Goal: Manage account settings

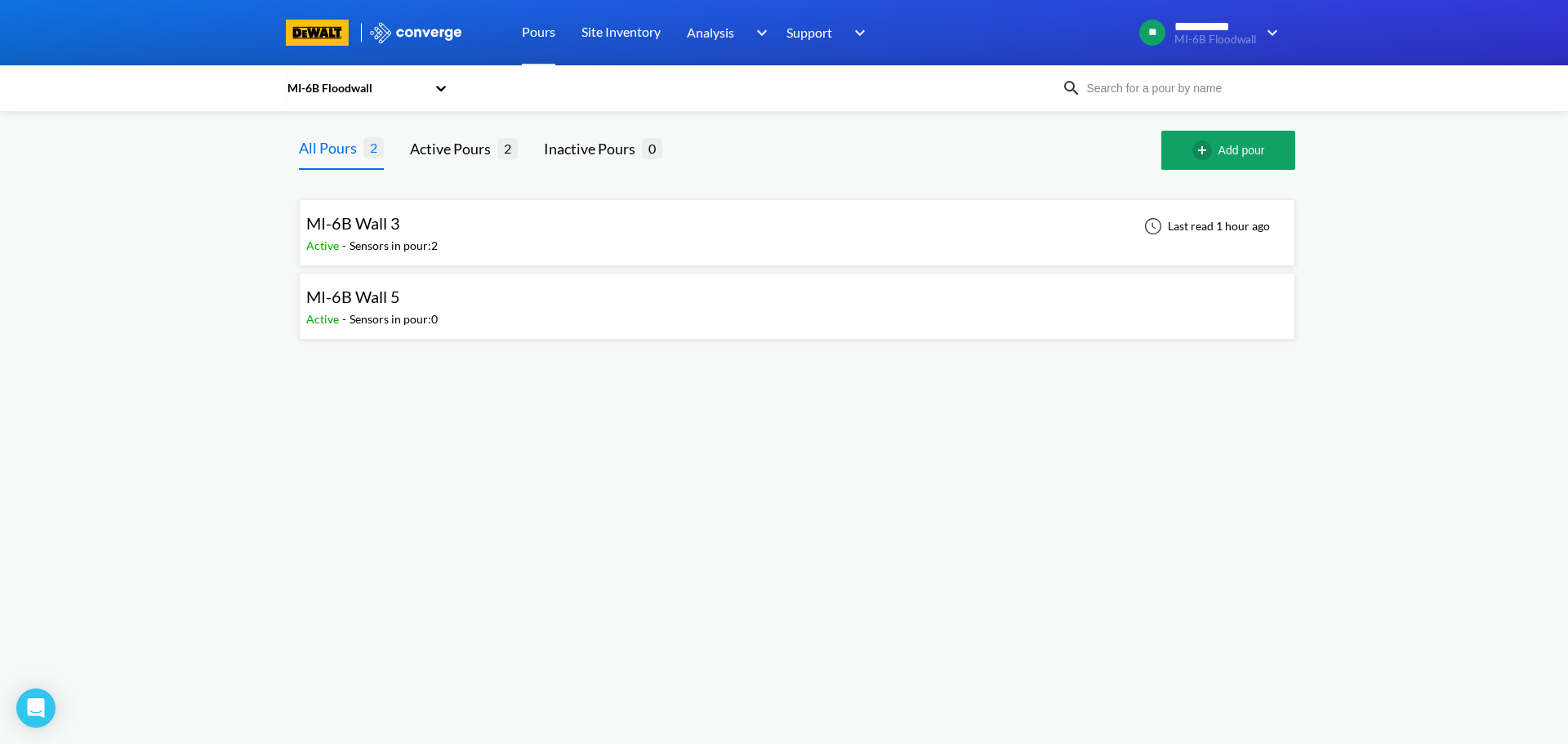
click at [400, 241] on div "Sensors in pour: 2" at bounding box center [394, 246] width 89 height 18
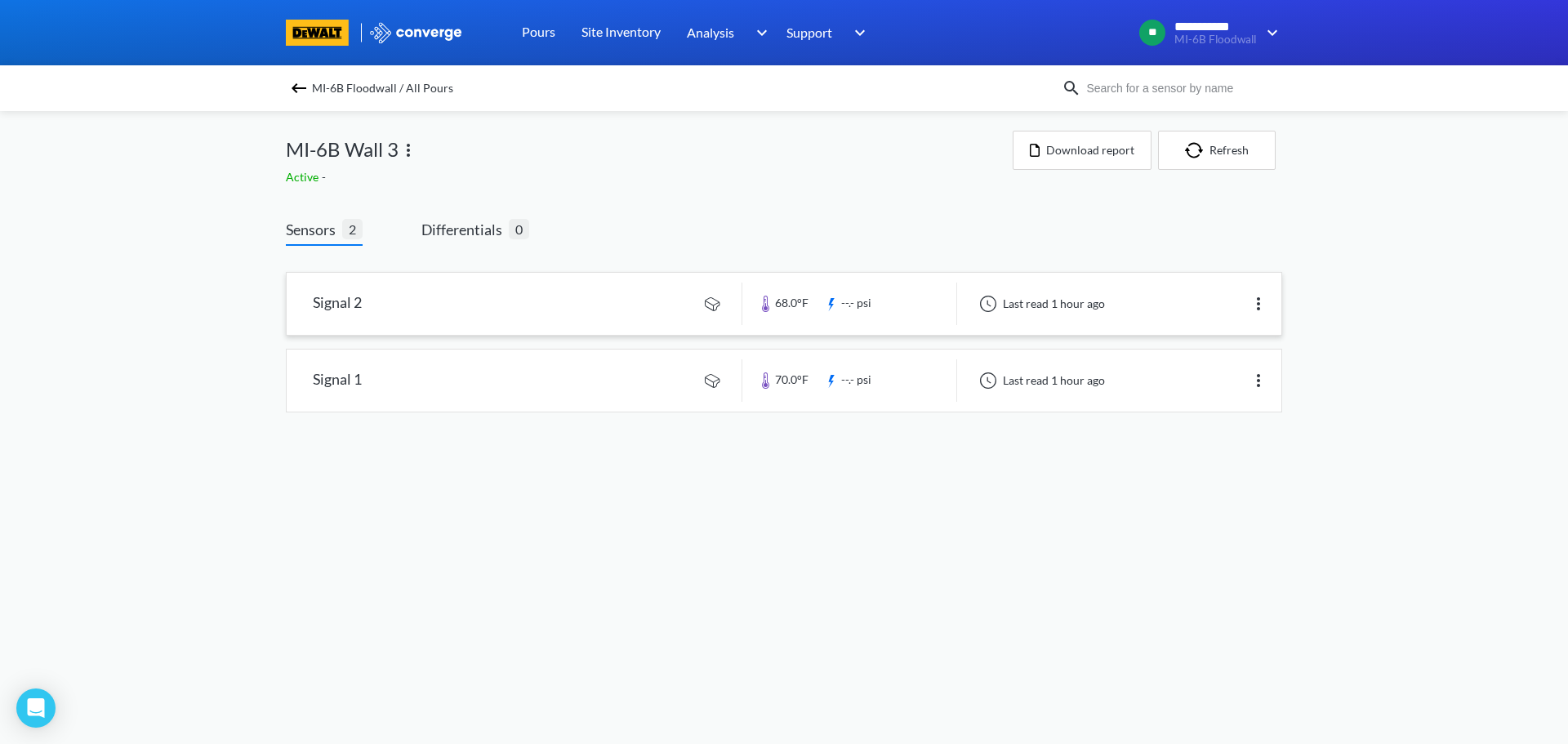
click at [839, 303] on link at bounding box center [784, 303] width 995 height 62
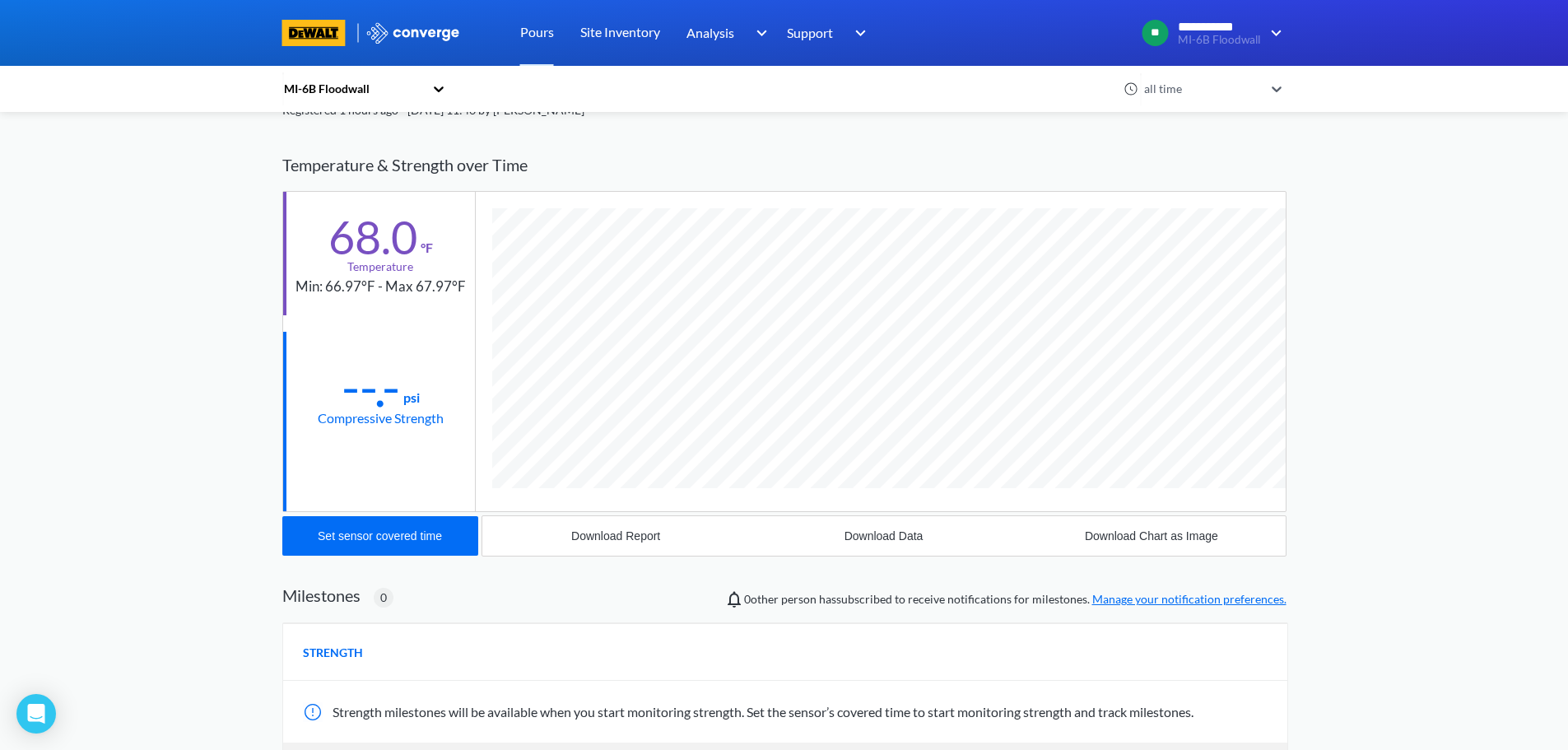
scroll to position [266, 0]
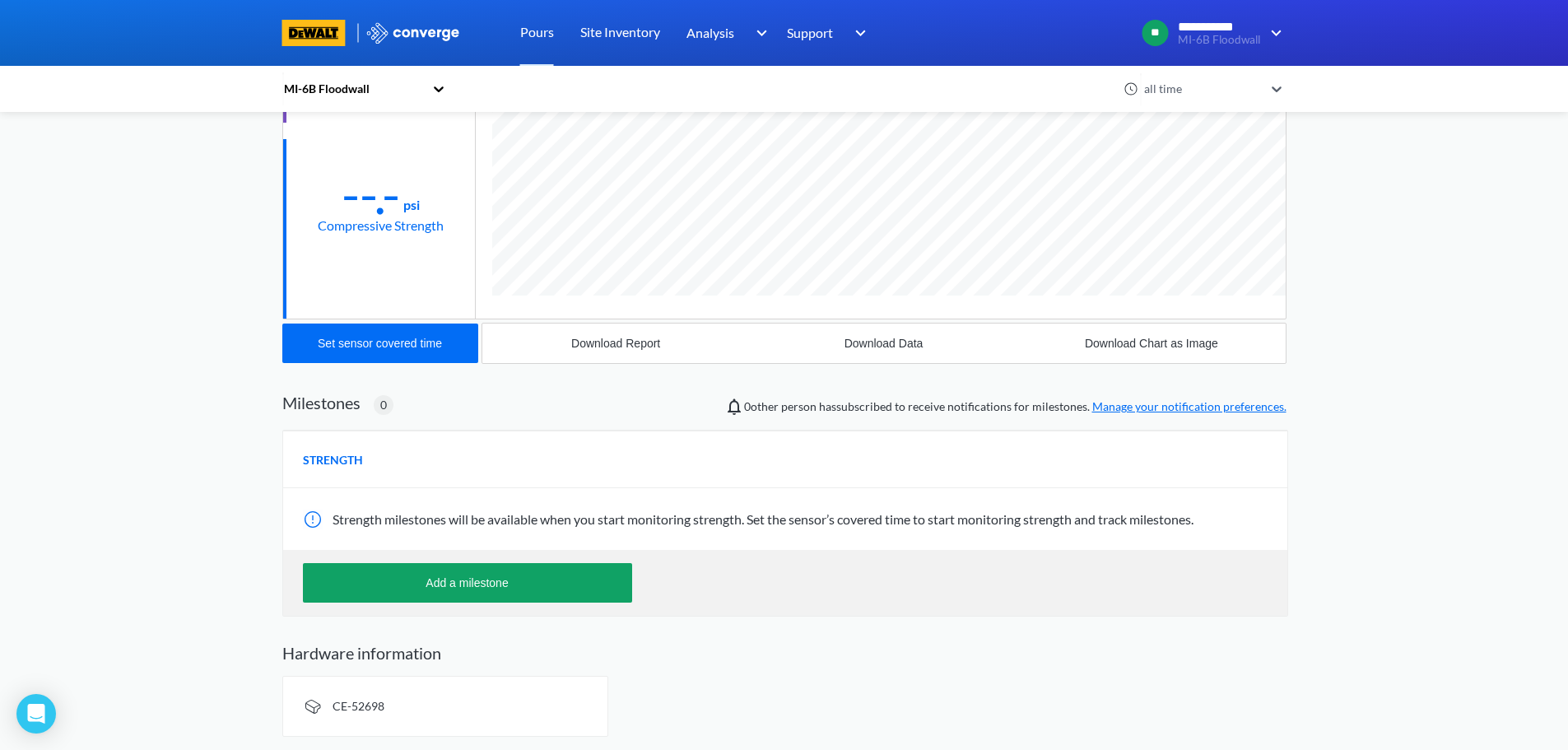
click at [336, 458] on span "STRENGTH" at bounding box center [333, 460] width 60 height 18
click at [1184, 407] on link "Manage your notification preferences." at bounding box center [1188, 407] width 194 height 14
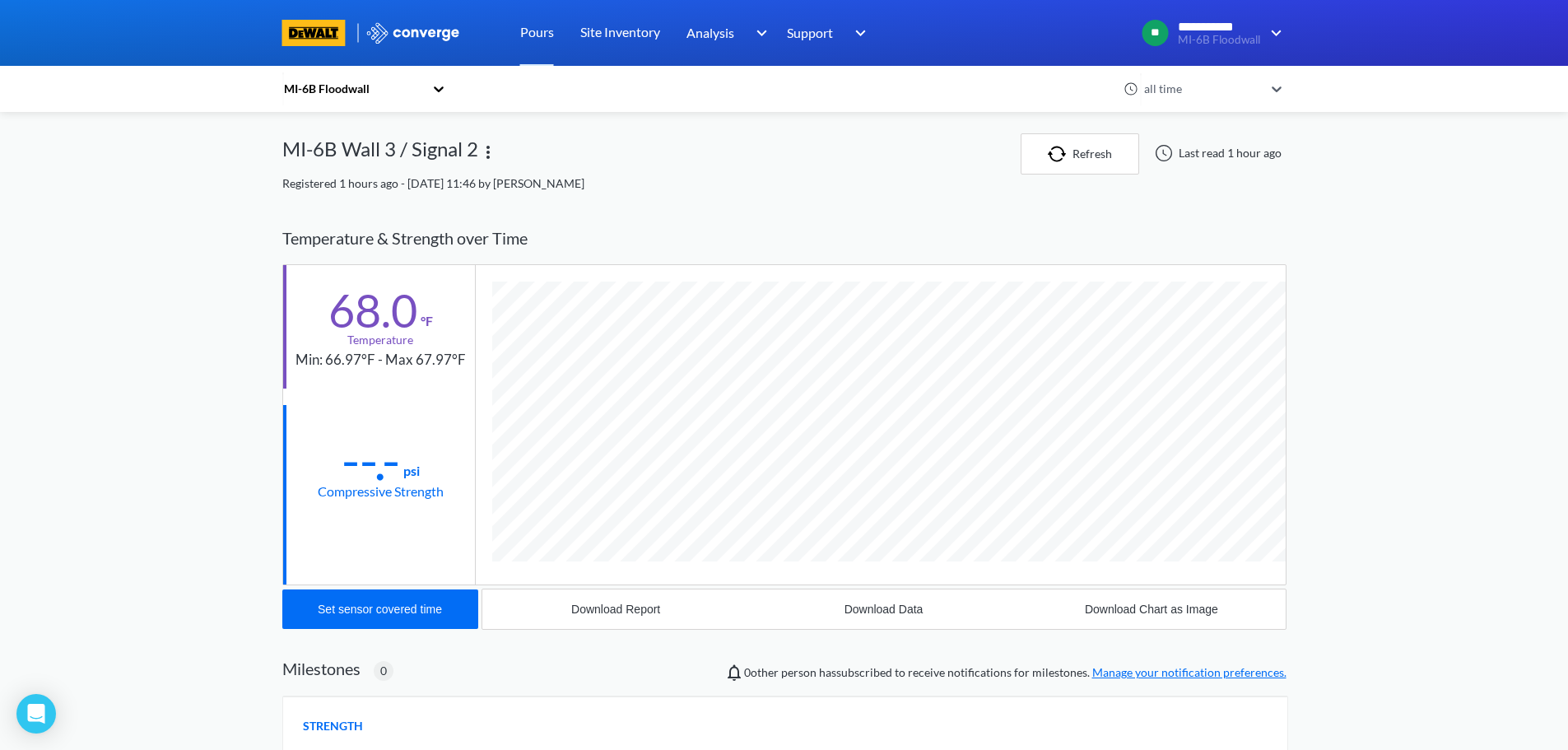
scroll to position [869, 1004]
drag, startPoint x: 1288, startPoint y: 90, endPoint x: 1296, endPoint y: 96, distance: 10.0
click at [1285, 90] on icon at bounding box center [1277, 88] width 16 height 16
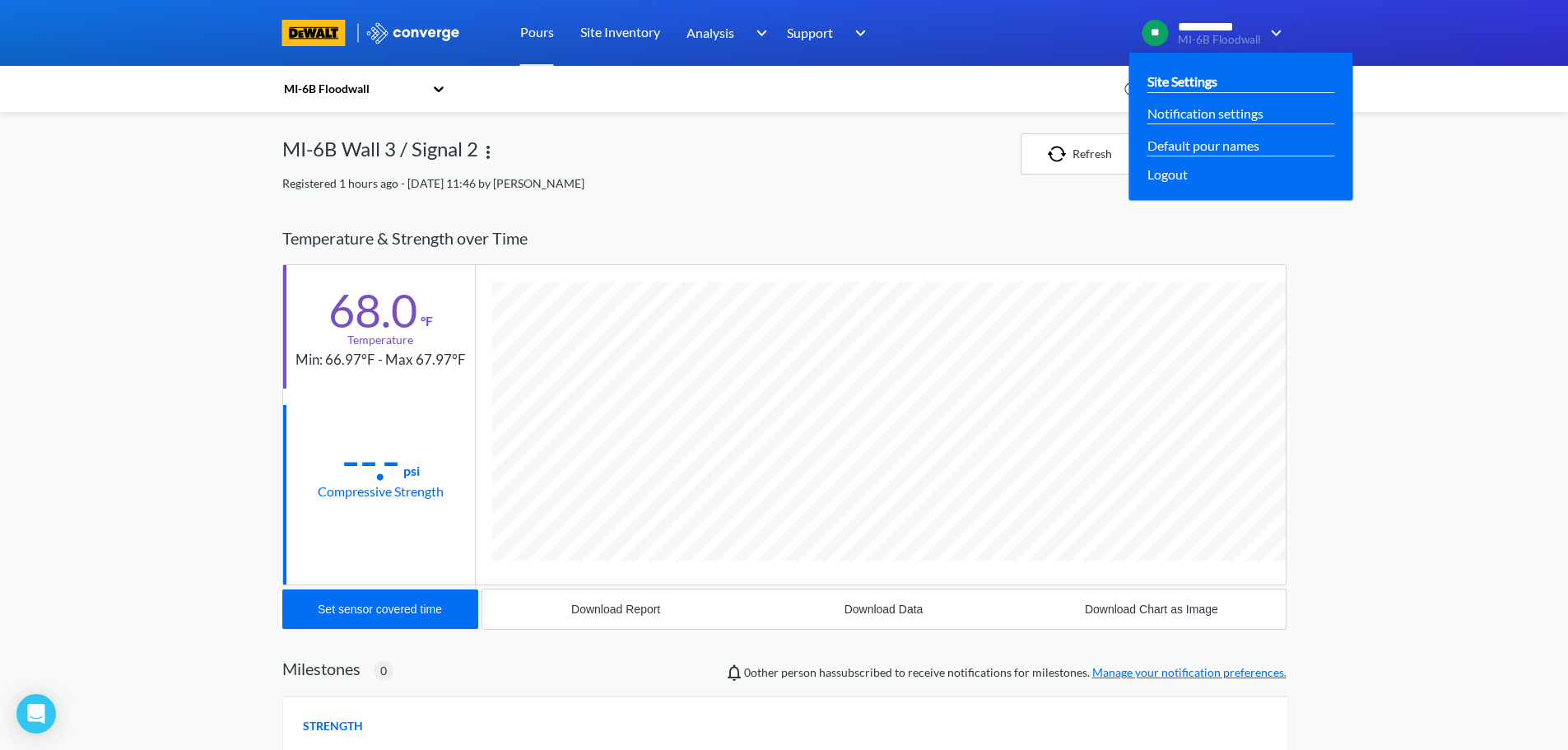
click at [1178, 80] on link "Site Settings" at bounding box center [1183, 81] width 70 height 21
